Goal: Task Accomplishment & Management: Use online tool/utility

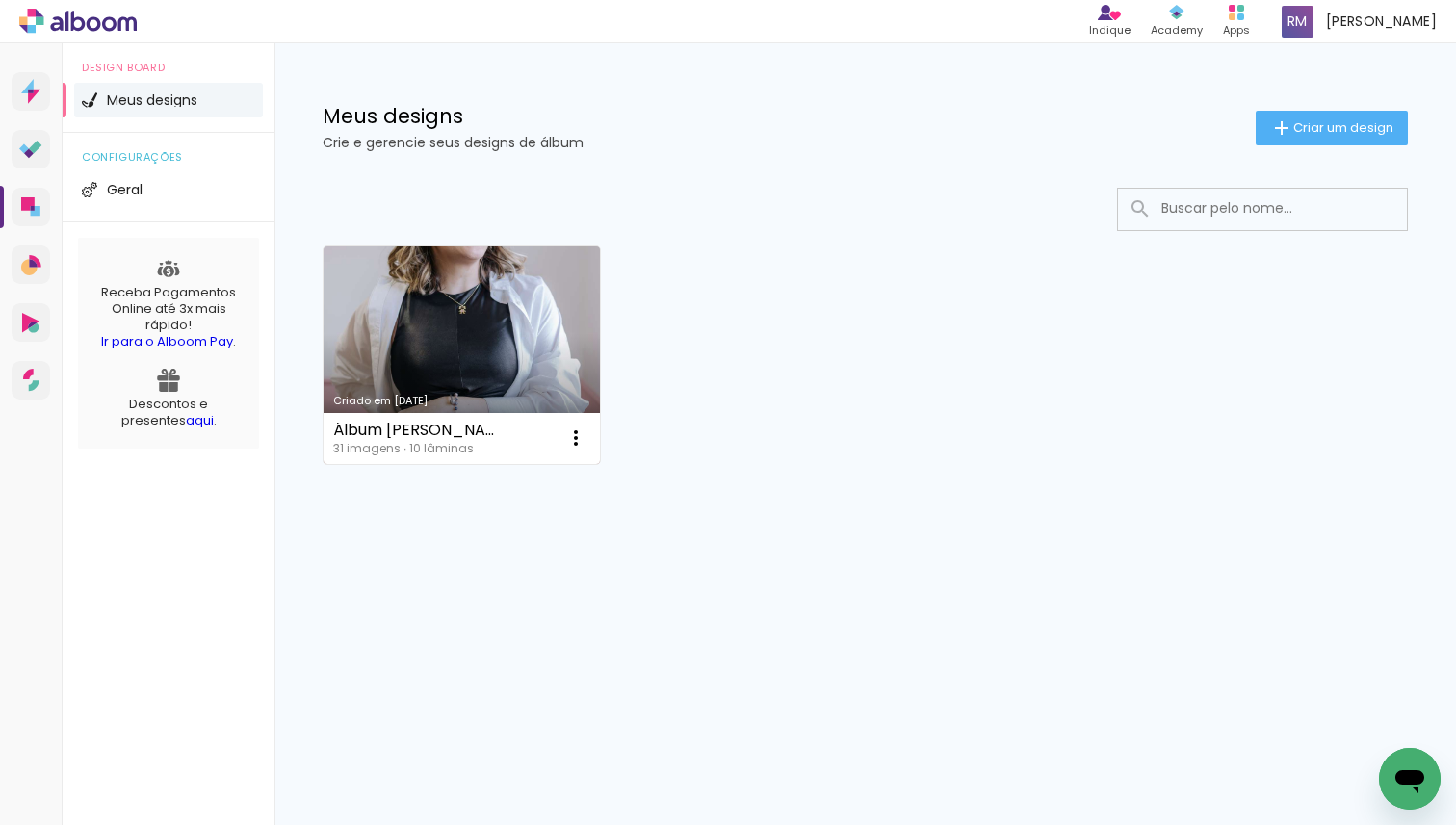
click at [471, 381] on link "Criado em [DATE]" at bounding box center [462, 356] width 277 height 218
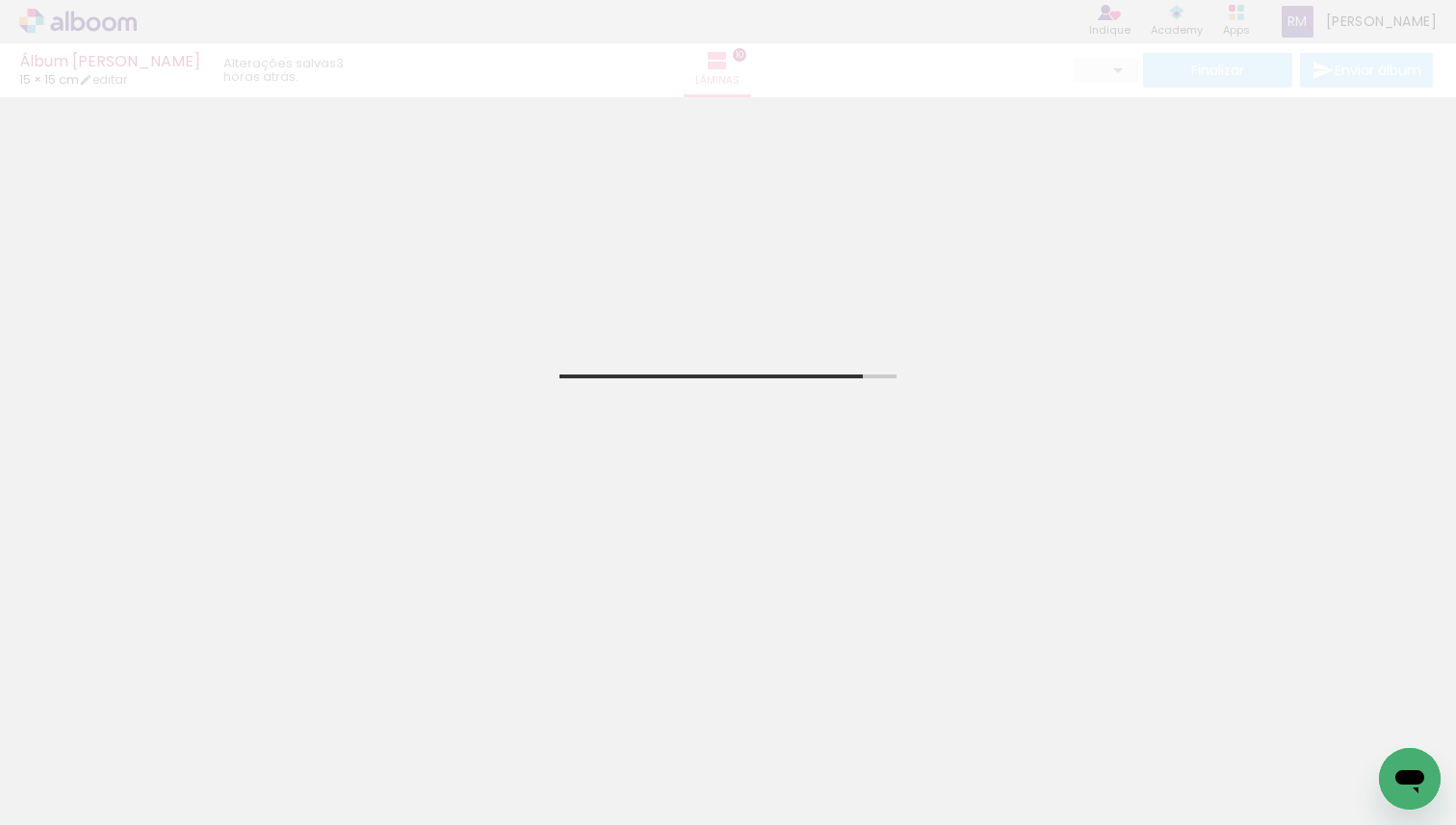
click at [54, 796] on span "Adicionar Fotos" at bounding box center [68, 799] width 58 height 21
click at [0, 0] on input "file" at bounding box center [0, 0] width 0 height 0
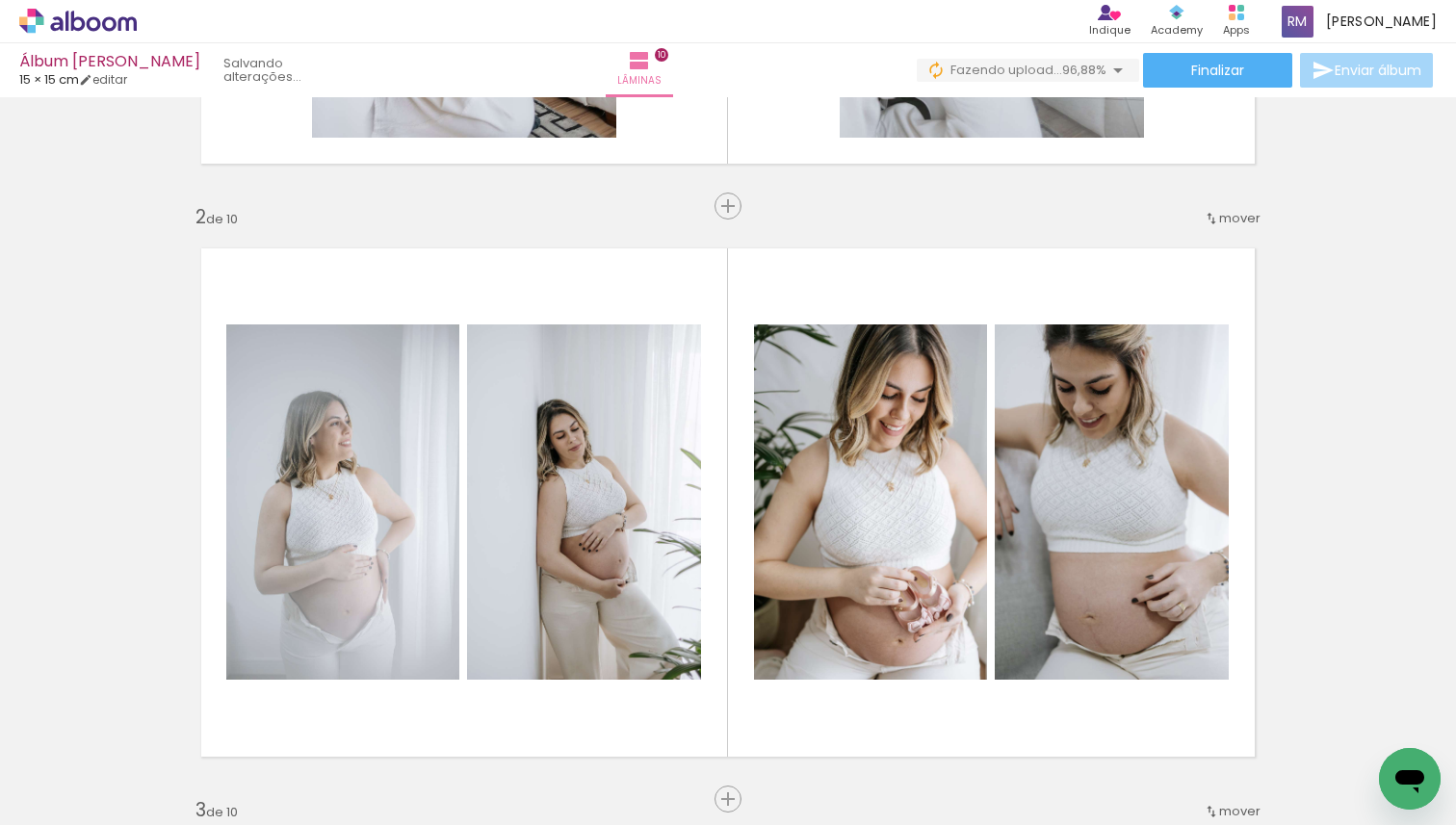
scroll to position [0, 2158]
drag, startPoint x: 610, startPoint y: 824, endPoint x: 1455, endPoint y: 824, distance: 845.0
click at [158, 824] on iron-horizontal-list at bounding box center [139, 764] width 39 height 120
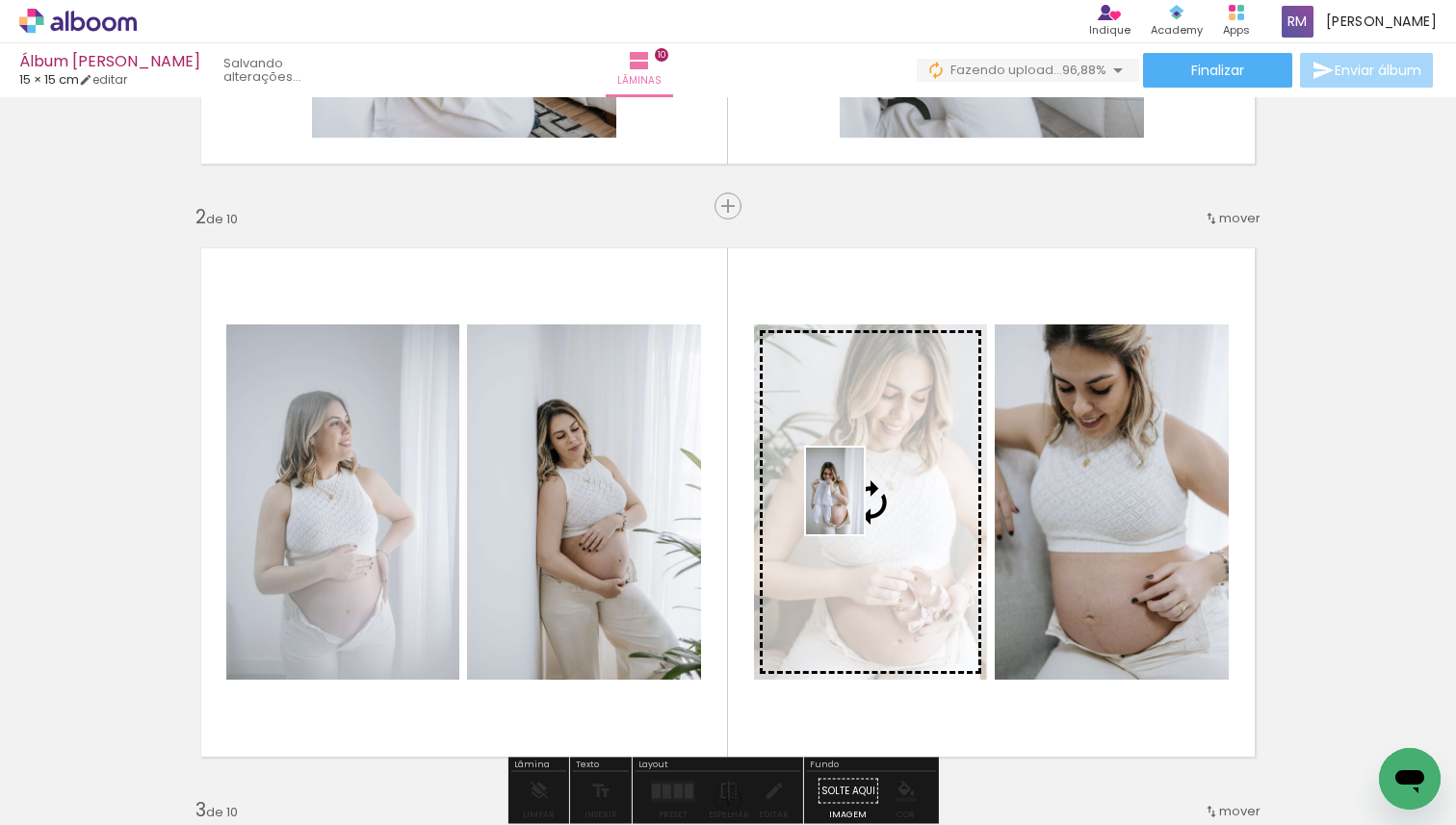
drag, startPoint x: 1371, startPoint y: 744, endPoint x: 863, endPoint y: 505, distance: 561.4
click at [863, 505] on quentale-workspace at bounding box center [728, 412] width 1456 height 825
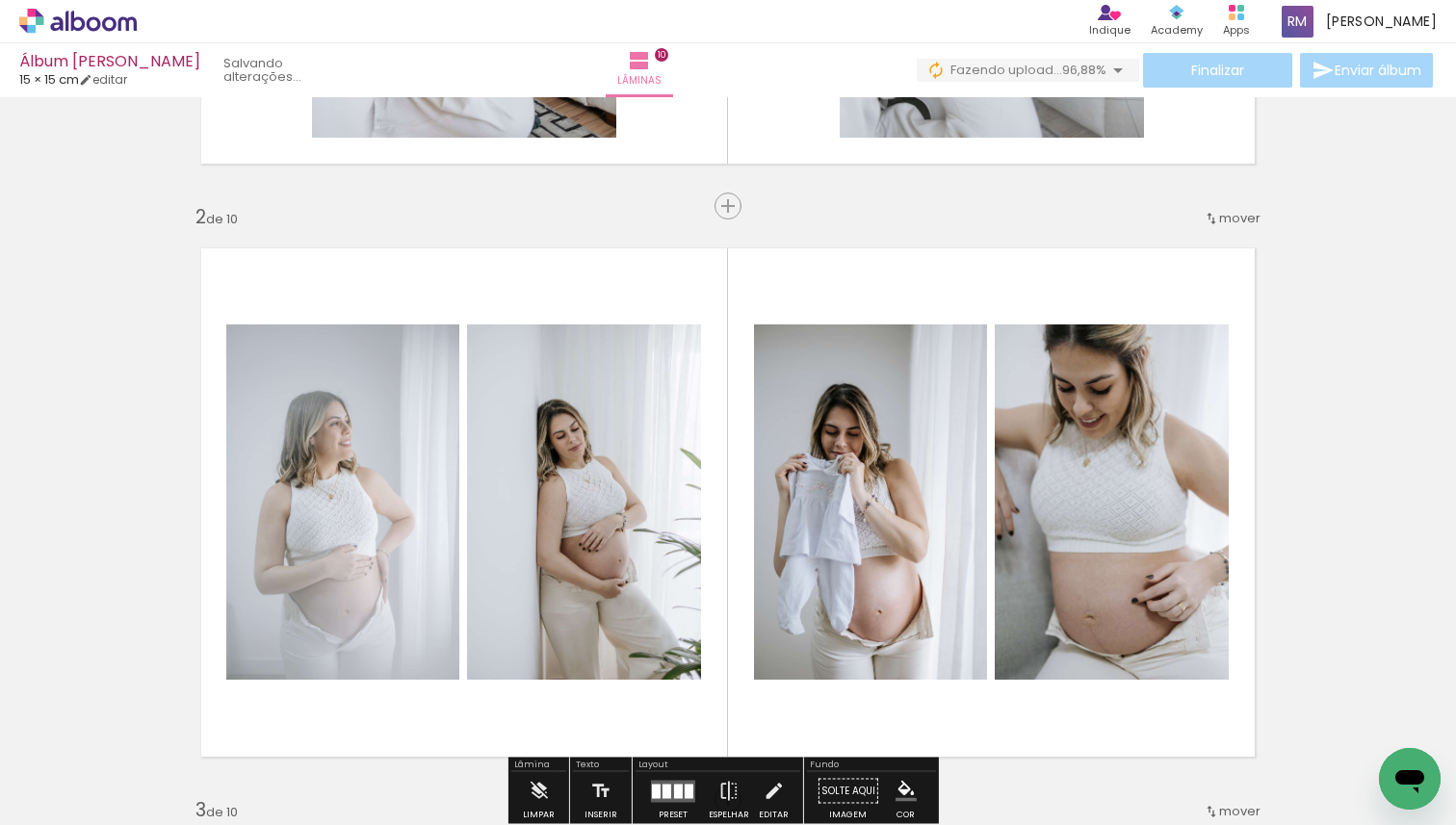
click at [863, 505] on quentale-photo at bounding box center [870, 502] width 233 height 356
click at [871, 451] on quentale-photo at bounding box center [870, 502] width 233 height 356
click at [872, 451] on quentale-photo at bounding box center [870, 502] width 233 height 356
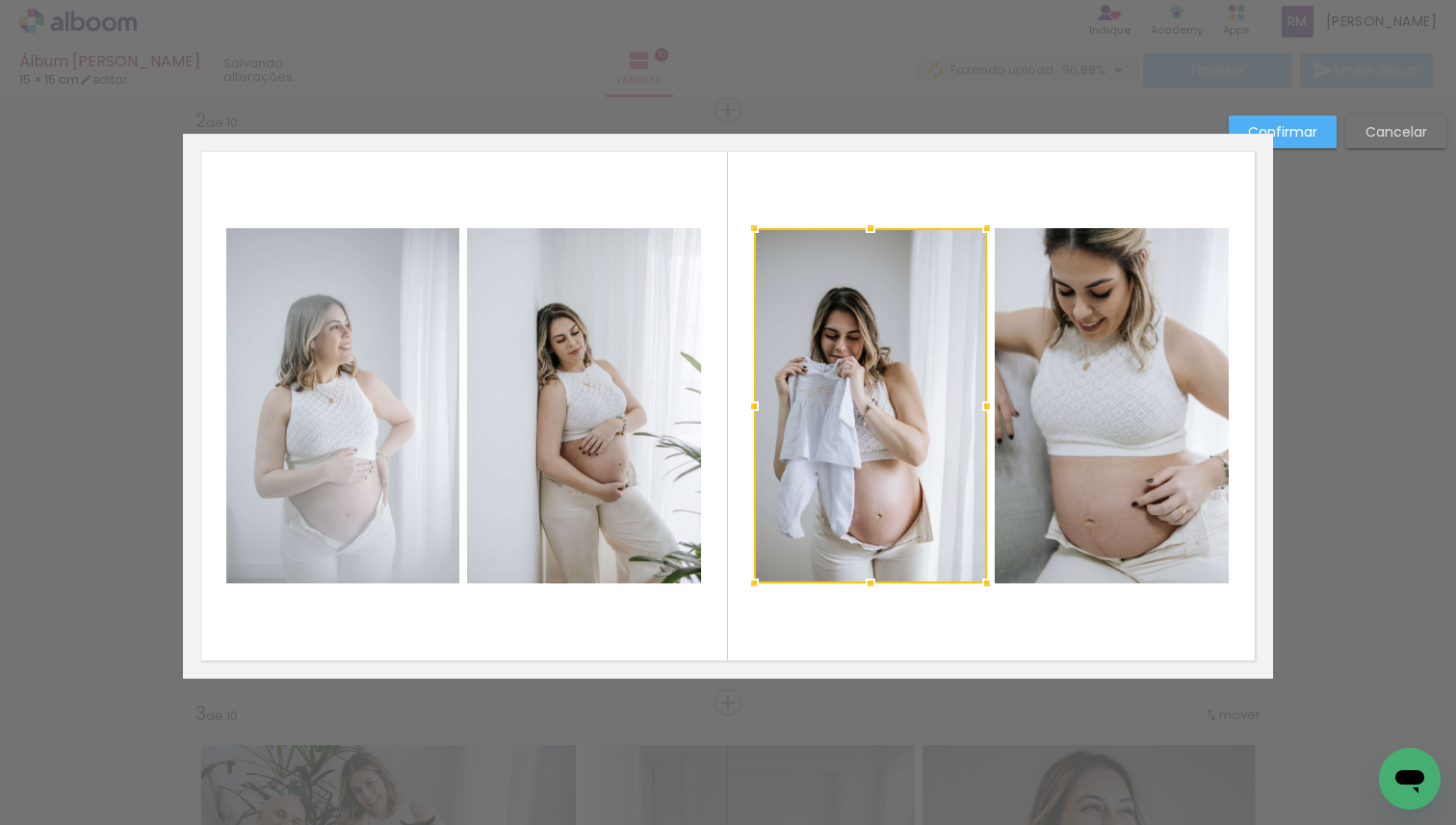
scroll to position [617, 0]
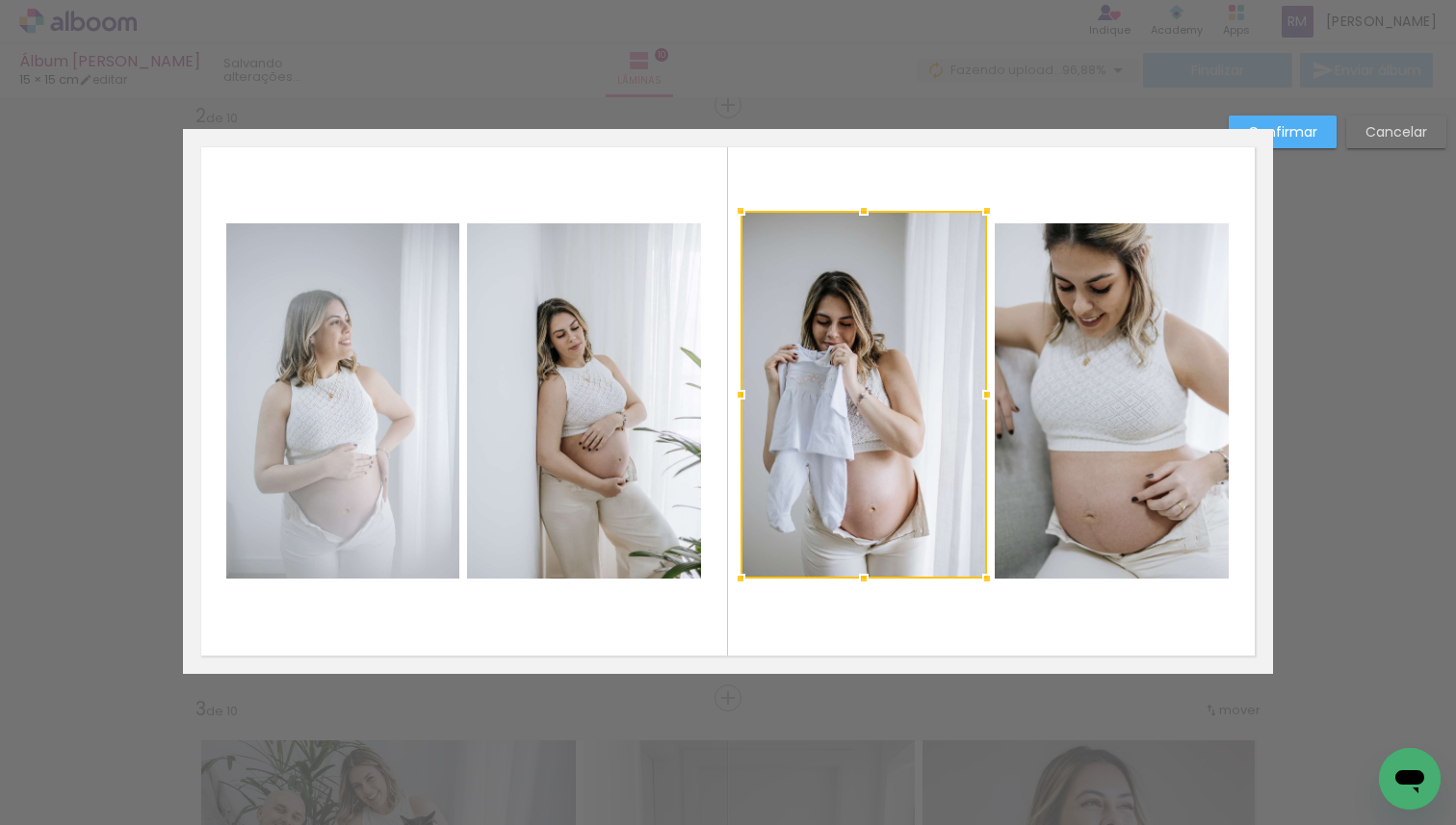
drag, startPoint x: 746, startPoint y: 223, endPoint x: 732, endPoint y: 210, distance: 19.1
click at [732, 210] on div at bounding box center [740, 211] width 39 height 39
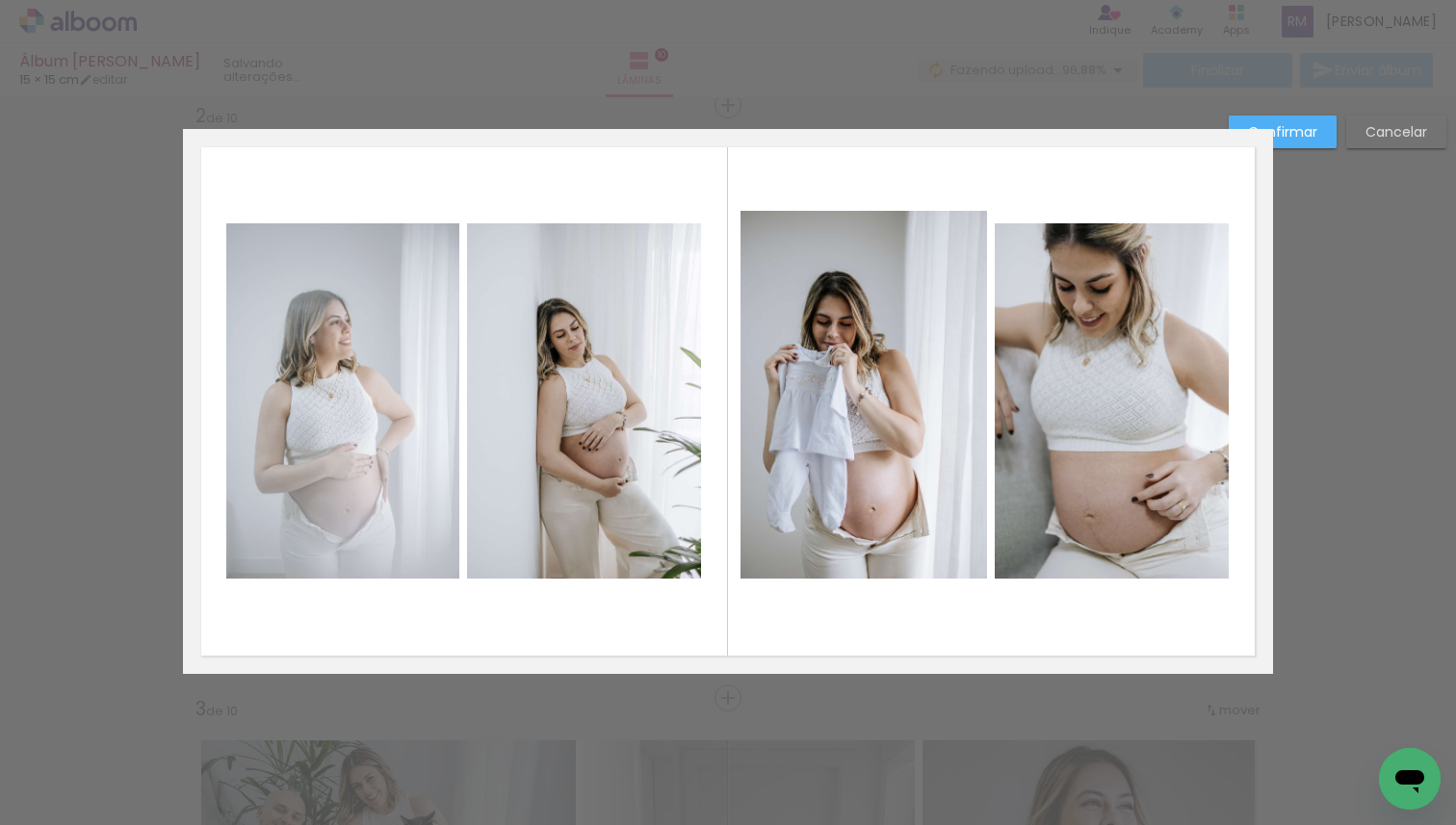
click at [0, 0] on slot "Cancelar" at bounding box center [0, 0] width 0 height 0
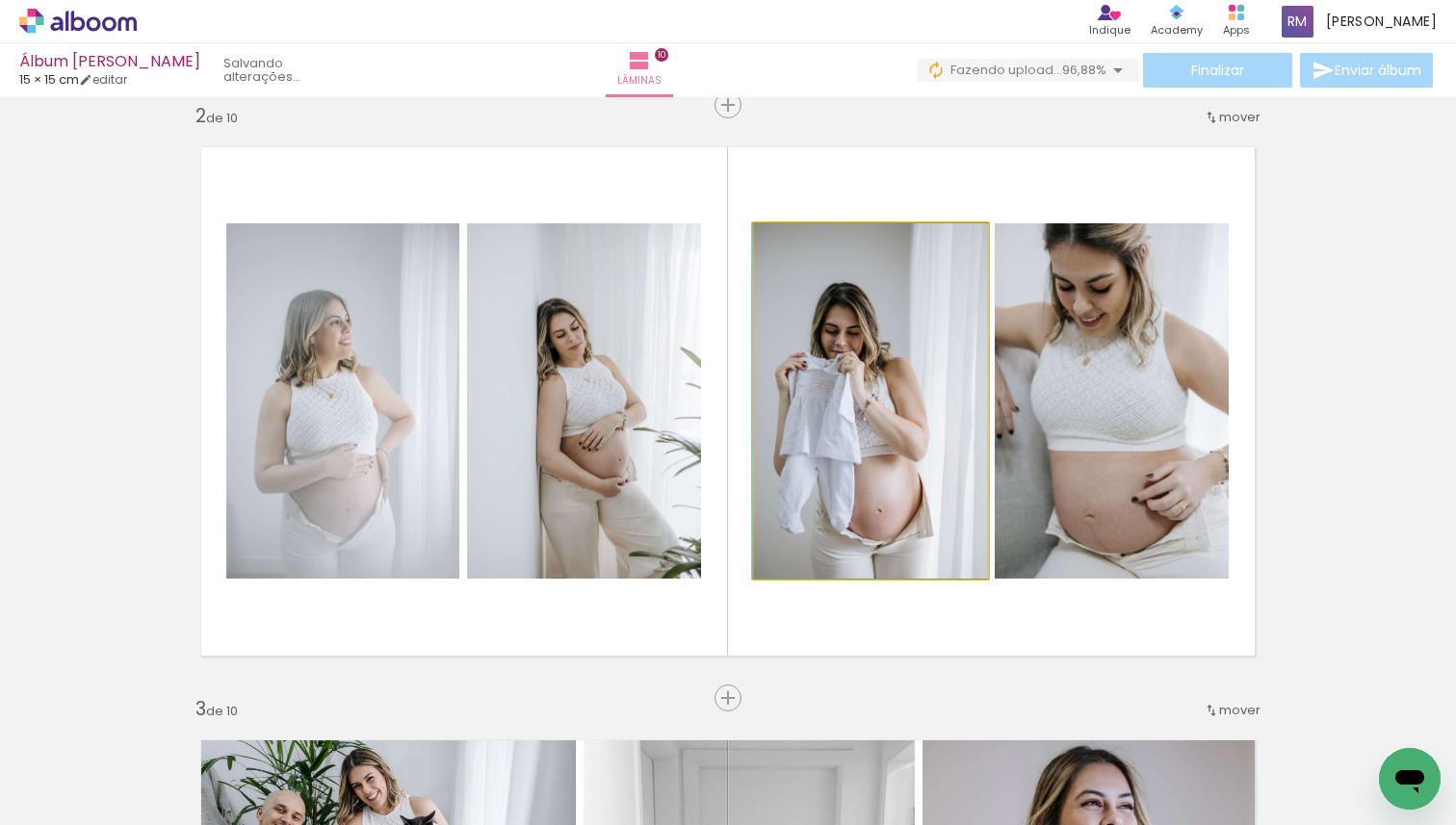
click at [909, 355] on quentale-photo at bounding box center [870, 401] width 233 height 356
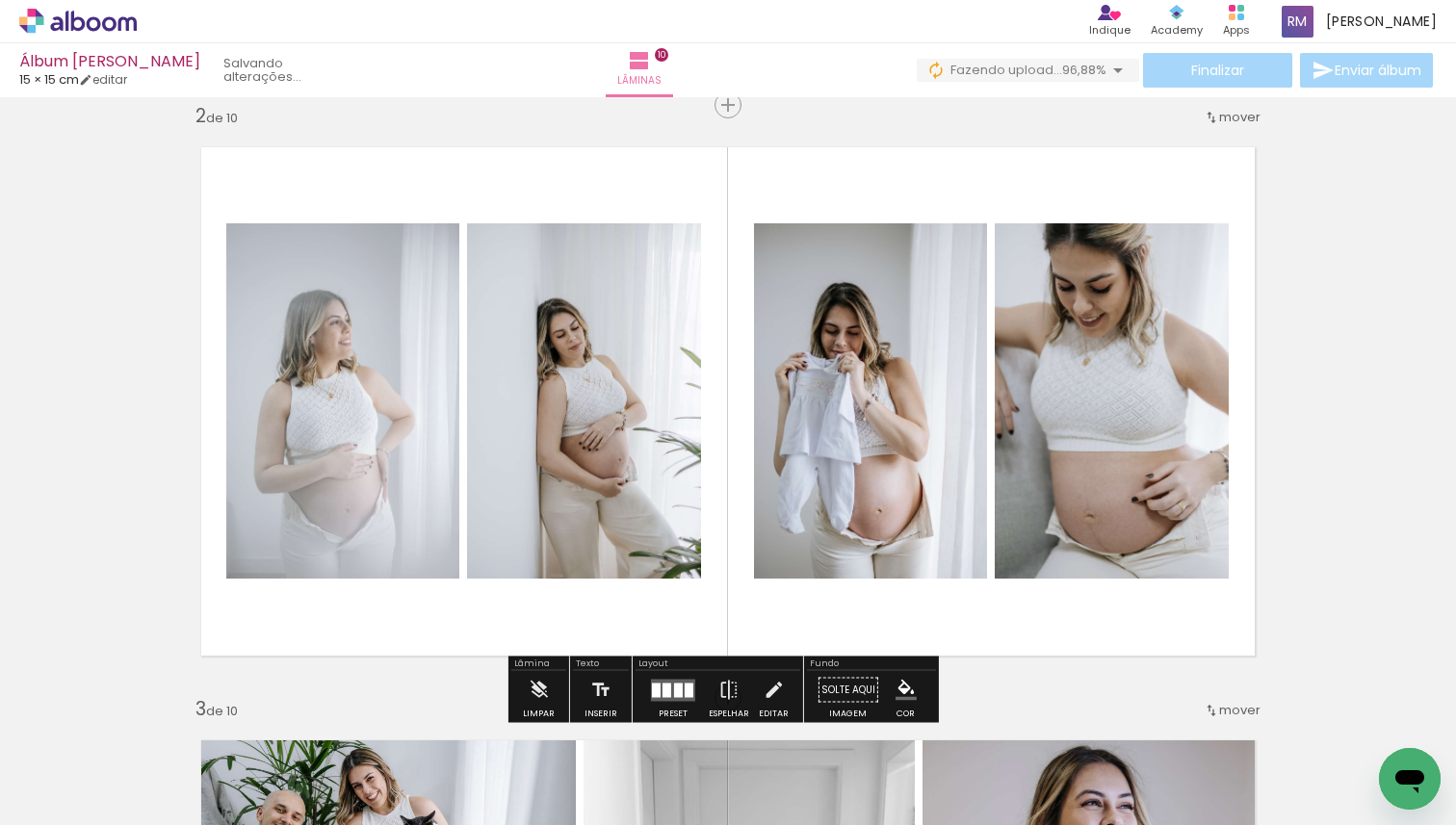
click at [1267, 68] on div "Finalizar Enviar álbum" at bounding box center [1176, 70] width 519 height 35
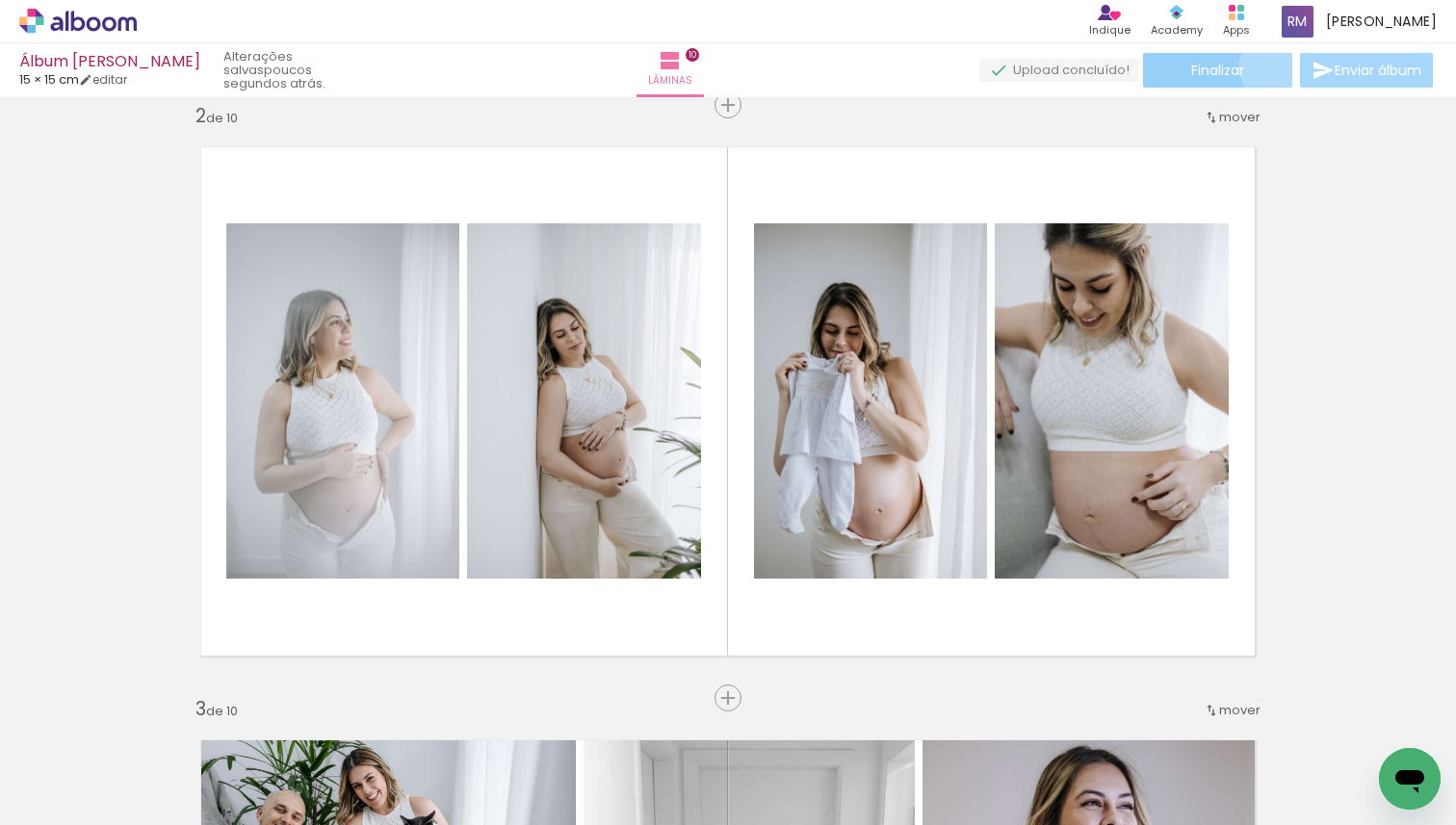
click at [1265, 67] on paper-button "Finalizar" at bounding box center [1217, 70] width 149 height 35
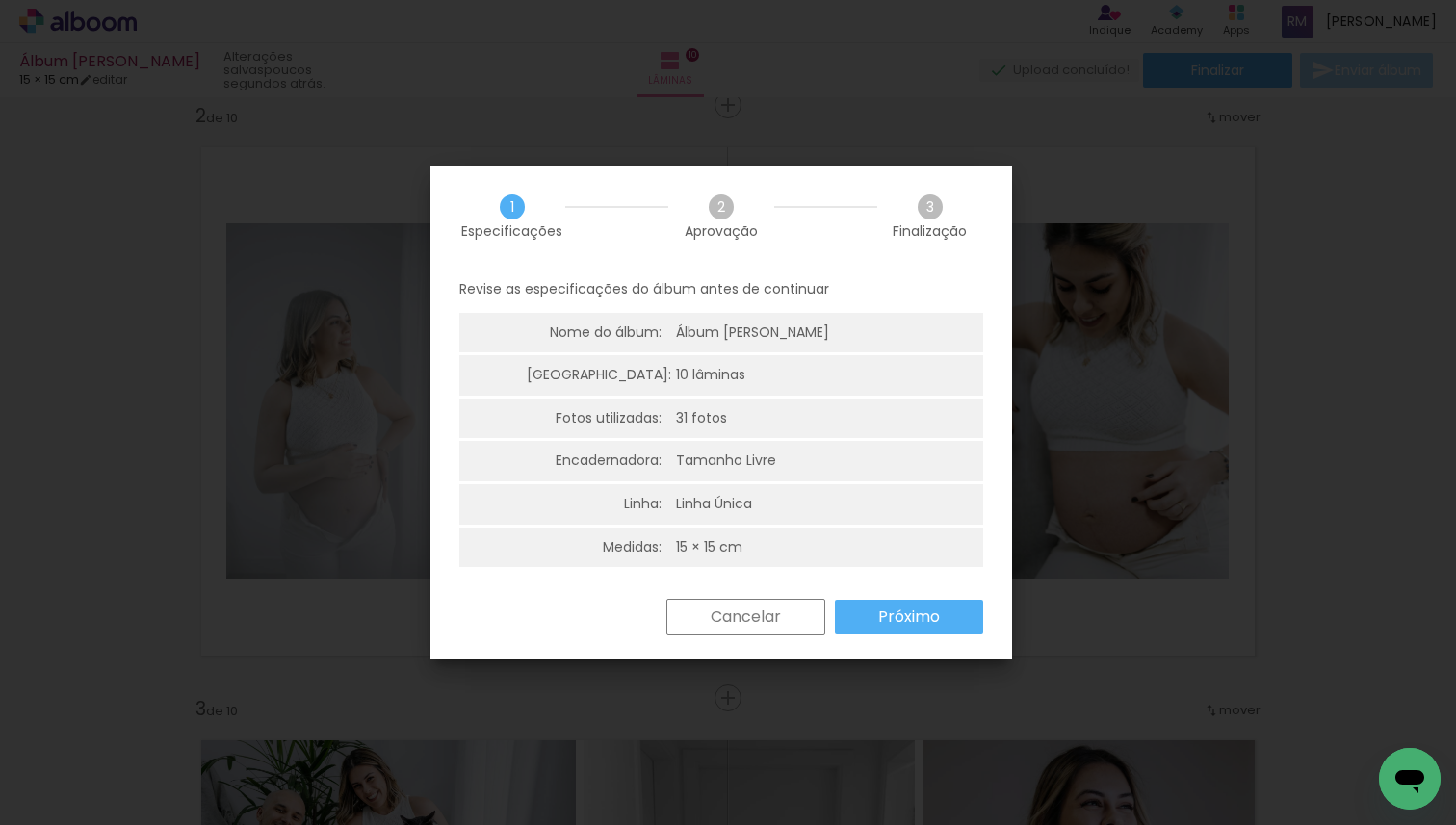
click at [864, 598] on div "Revise as especificações do álbum antes de continuar Nome do álbum: Álbum Laura…" at bounding box center [721, 433] width 581 height 333
click at [860, 611] on paper-button "Próximo" at bounding box center [909, 617] width 148 height 35
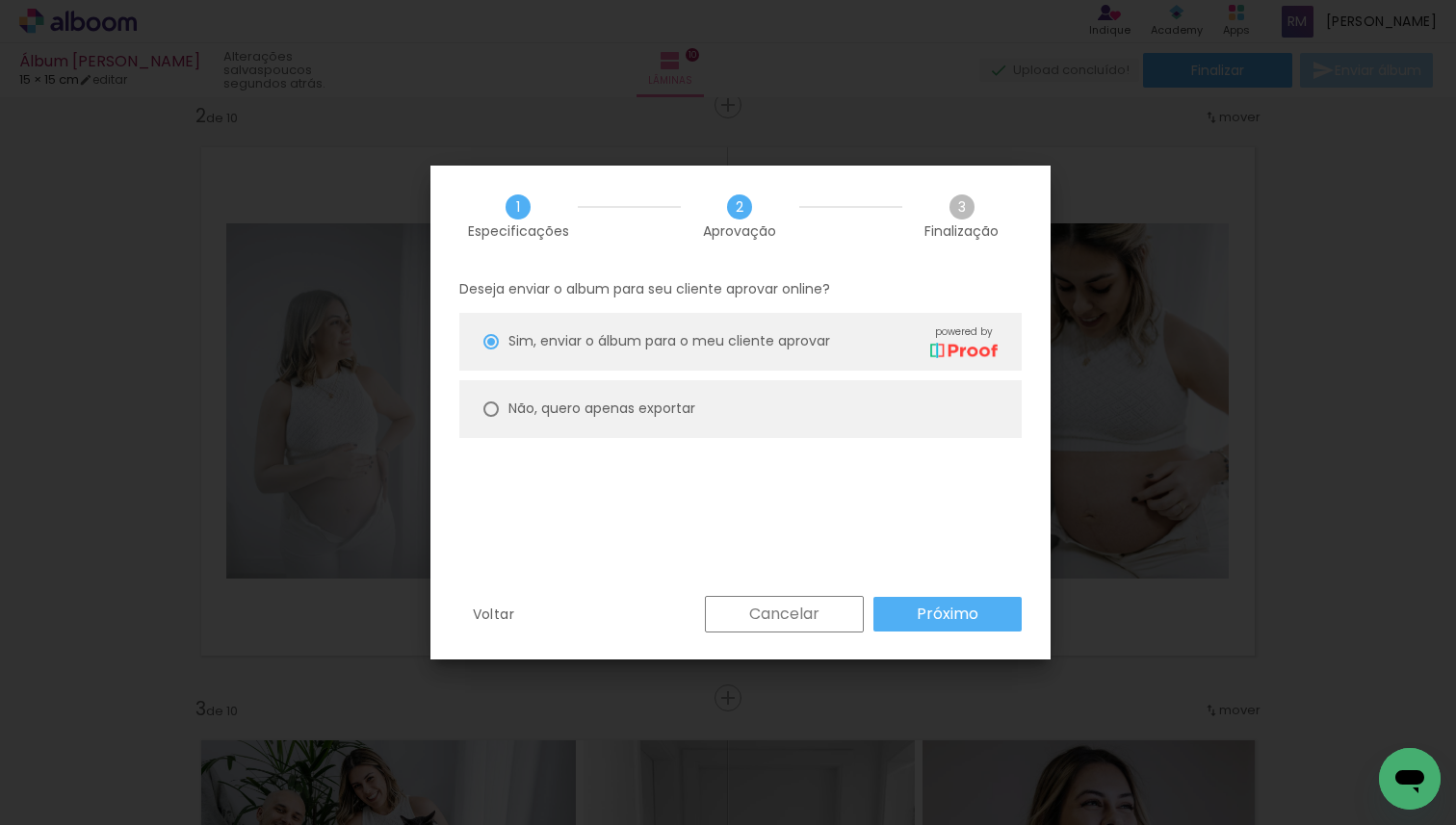
drag, startPoint x: 683, startPoint y: 430, endPoint x: 688, endPoint y: 419, distance: 12.1
click at [688, 420] on paper-radio-button "Não, quero apenas exportar" at bounding box center [740, 410] width 562 height 58
type paper-radio-button "on"
click at [688, 419] on paper-radio-button "Não, quero apenas exportar" at bounding box center [740, 410] width 562 height 58
click at [981, 620] on paper-button "Próximo" at bounding box center [947, 614] width 148 height 35
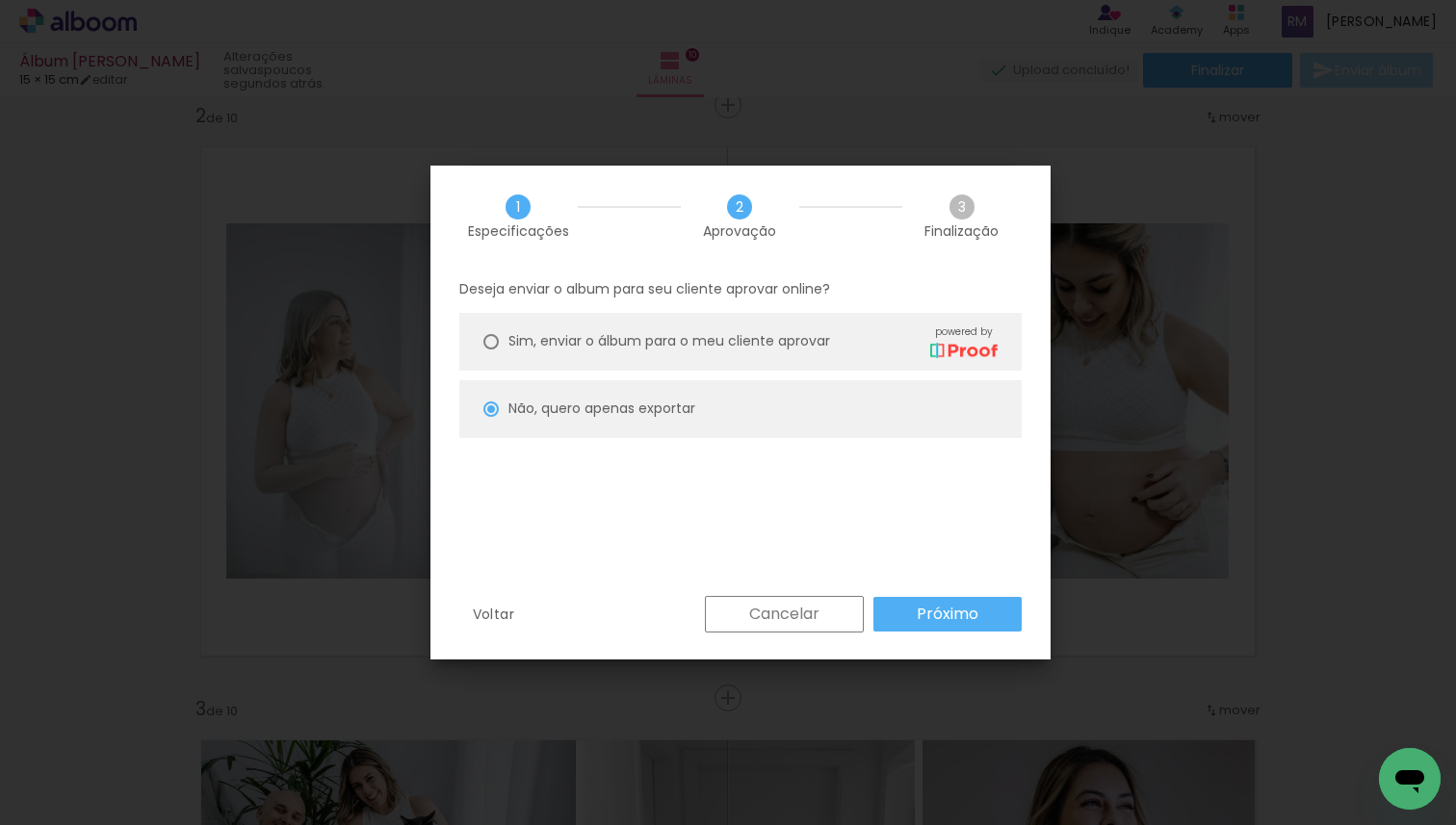
type input "Alta, 300 DPI"
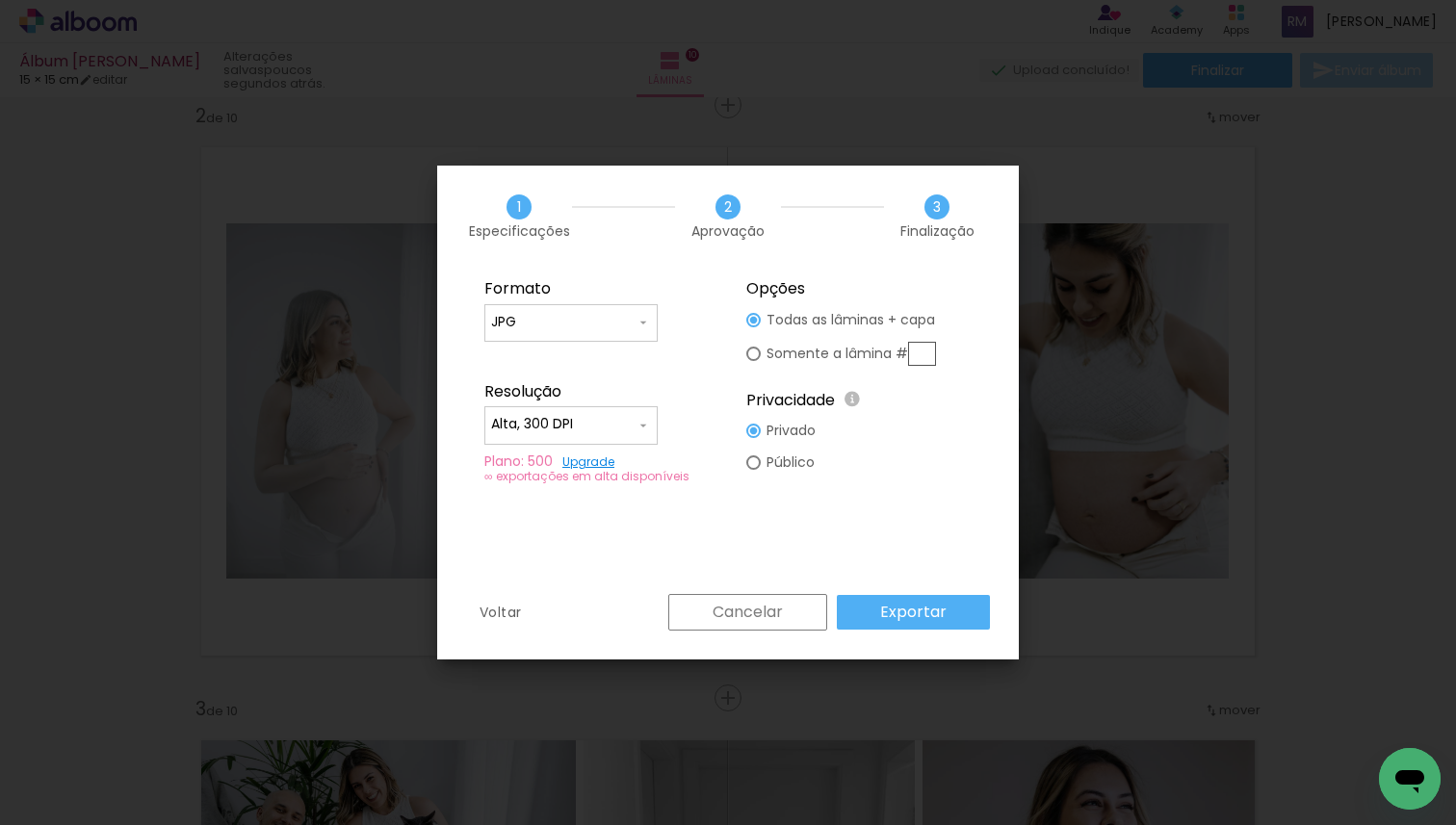
click at [566, 318] on input "JPG" at bounding box center [563, 323] width 145 height 19
click at [572, 360] on paper-item "PDF" at bounding box center [571, 359] width 173 height 39
type input "PDF"
click at [602, 429] on input "Alta, 300 DPI" at bounding box center [563, 425] width 145 height 19
click at [600, 450] on paper-item "Baixa" at bounding box center [571, 461] width 173 height 39
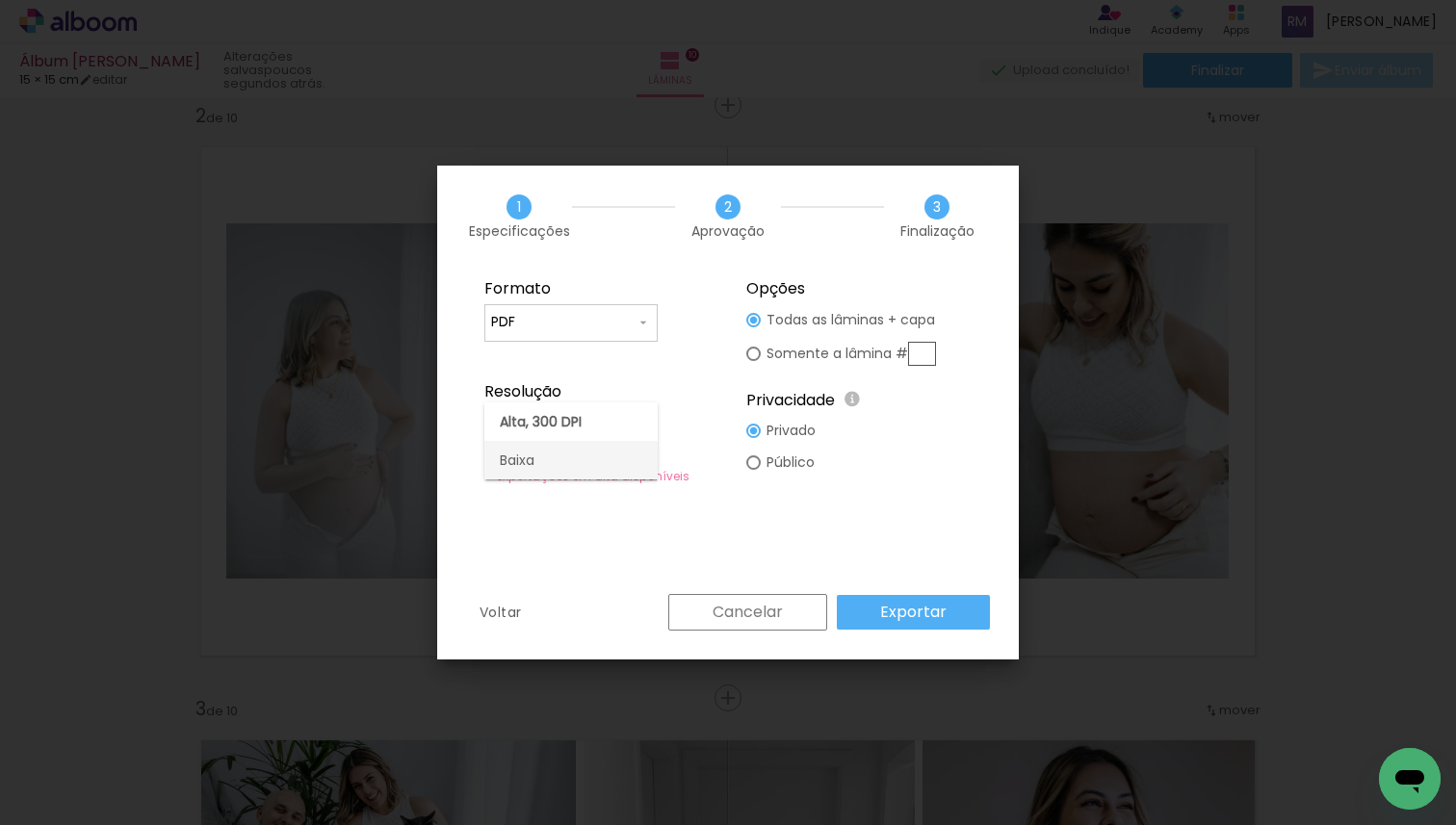
type input "Baixa"
click at [0, 0] on slot "Exportar" at bounding box center [0, 0] width 0 height 0
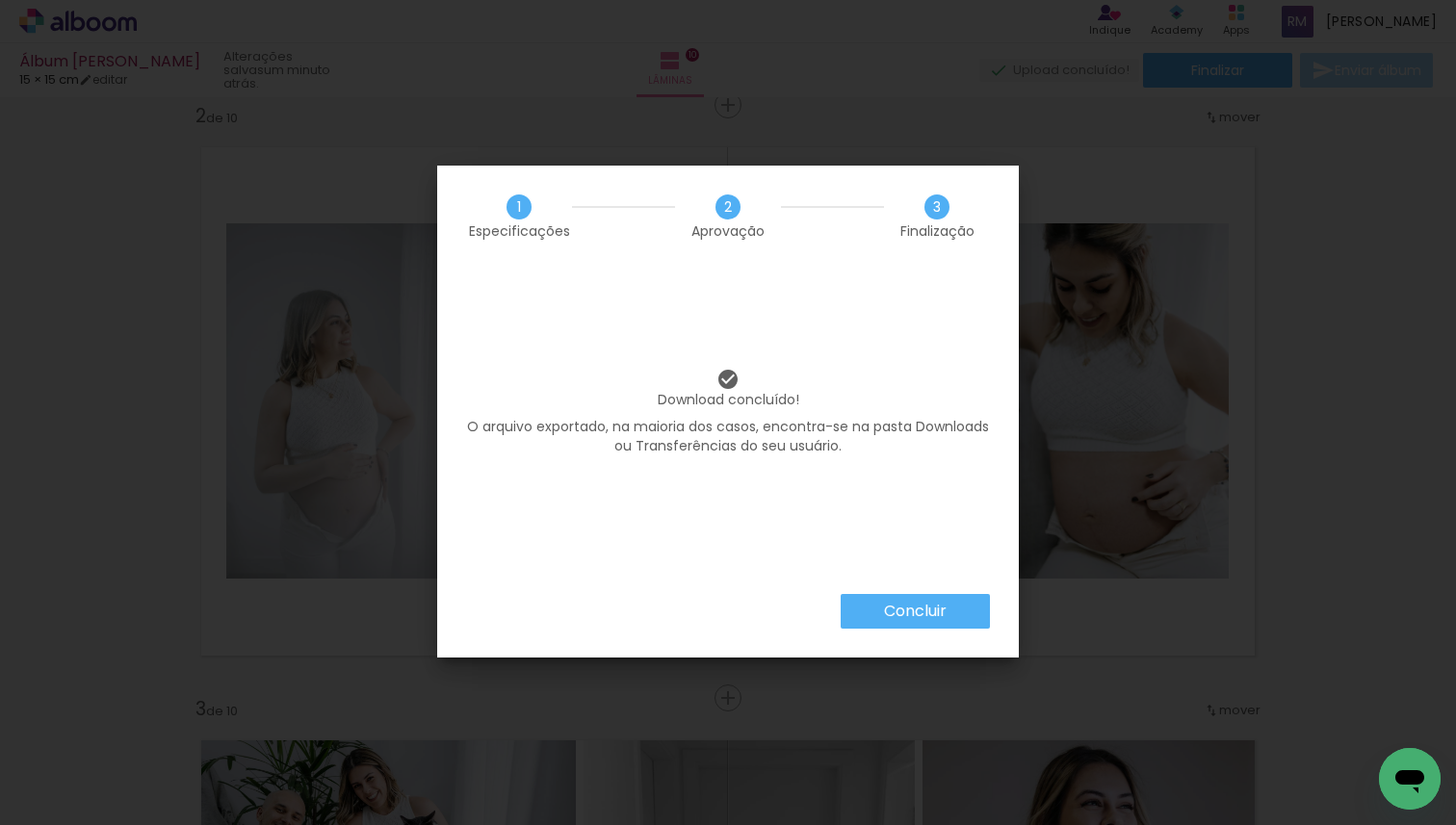
click at [0, 0] on slot "Concluir" at bounding box center [0, 0] width 0 height 0
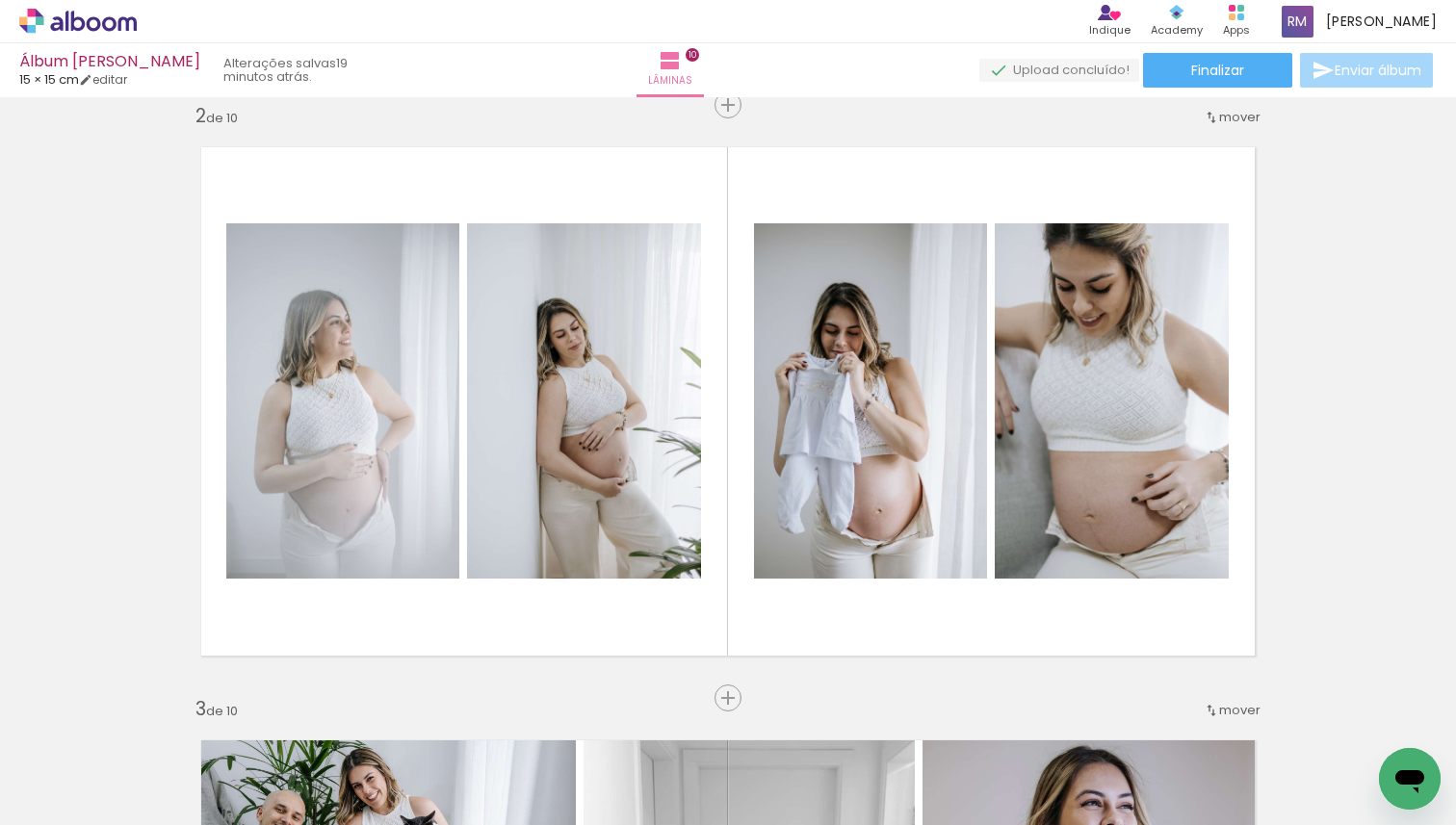
scroll to position [0, 2158]
